Goal: Find specific page/section: Find specific page/section

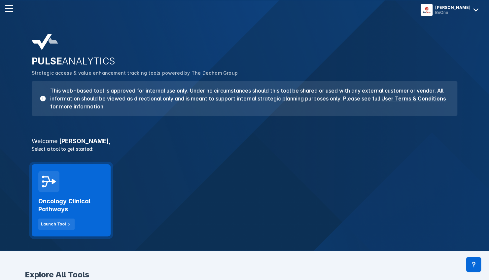
click at [73, 209] on h2 "Oncology Clinical Pathways" at bounding box center [71, 205] width 66 height 16
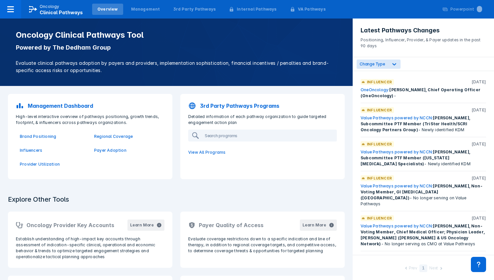
click at [79, 106] on p "Management Dashboard" at bounding box center [60, 106] width 65 height 8
